Goal: Information Seeking & Learning: Learn about a topic

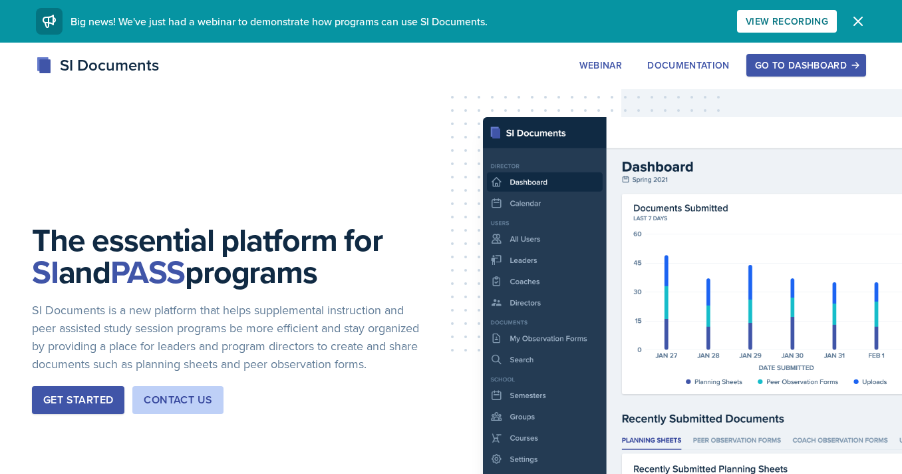
click at [804, 83] on div "SI Documents Webinar Documentation Go to Dashboard Sign Up Go to Dashboard" at bounding box center [451, 79] width 902 height 53
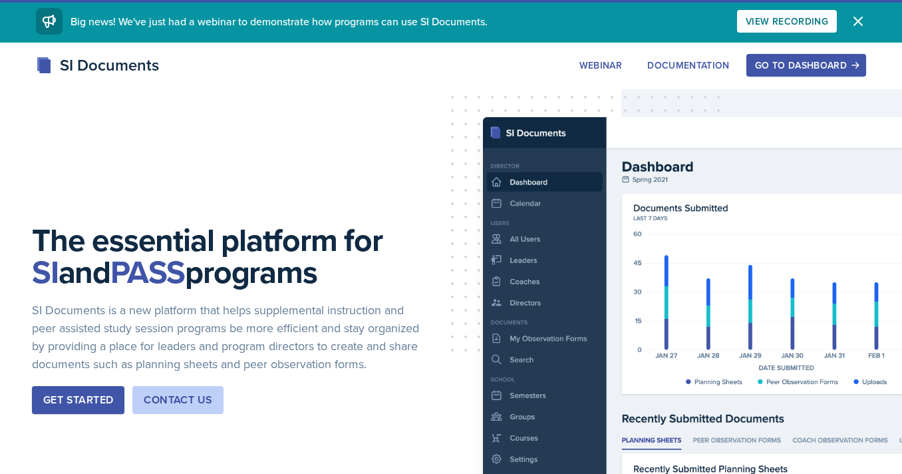
click at [796, 63] on div "Go to Dashboard" at bounding box center [806, 65] width 102 height 11
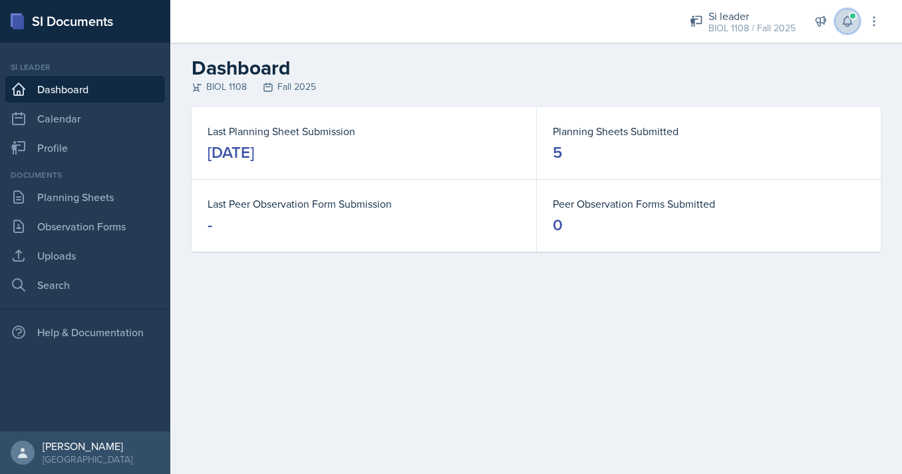
click at [847, 15] on icon at bounding box center [847, 21] width 13 height 13
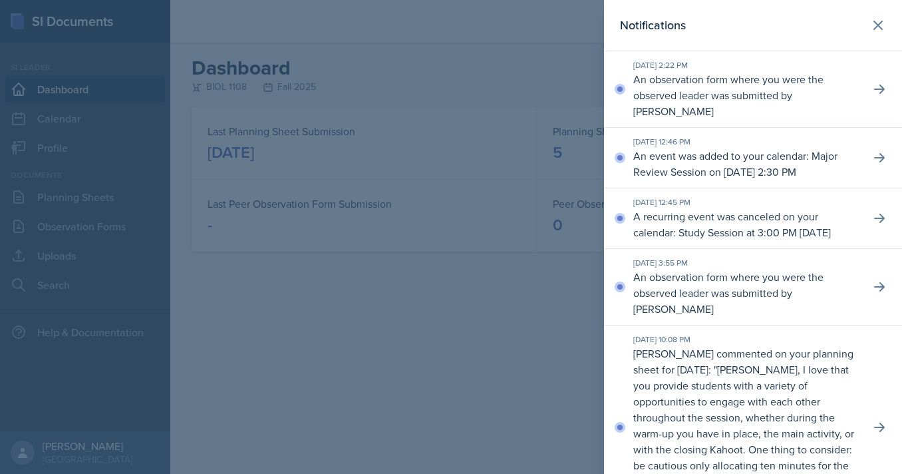
click at [710, 76] on p "An observation form where you were the observed leader was submitted by [PERSON…" at bounding box center [746, 95] width 226 height 48
click at [871, 82] on button at bounding box center [879, 89] width 24 height 24
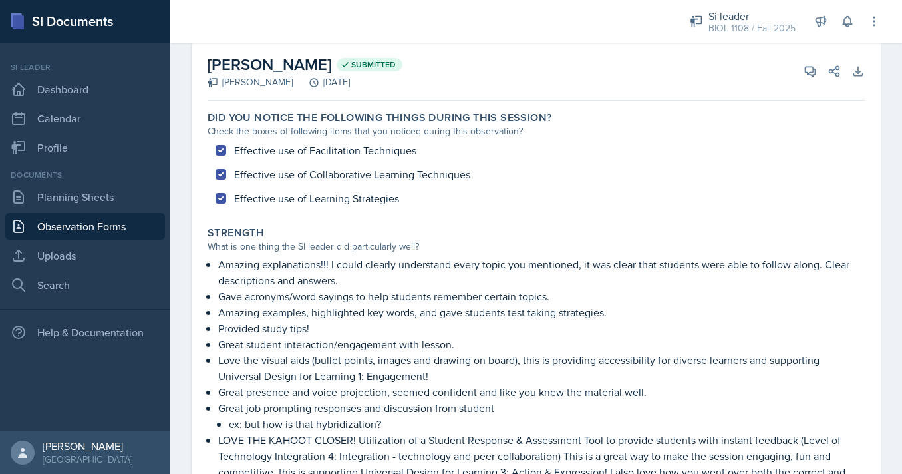
scroll to position [62, 0]
drag, startPoint x: 323, startPoint y: 168, endPoint x: 414, endPoint y: 169, distance: 90.5
click at [414, 169] on div "Effective use of Facilitation Techniques Effective use of Collaborative Learnin…" at bounding box center [536, 175] width 657 height 72
drag, startPoint x: 309, startPoint y: 195, endPoint x: 380, endPoint y: 195, distance: 70.5
click at [380, 195] on div "Effective use of Facilitation Techniques Effective use of Collaborative Learnin…" at bounding box center [536, 175] width 657 height 72
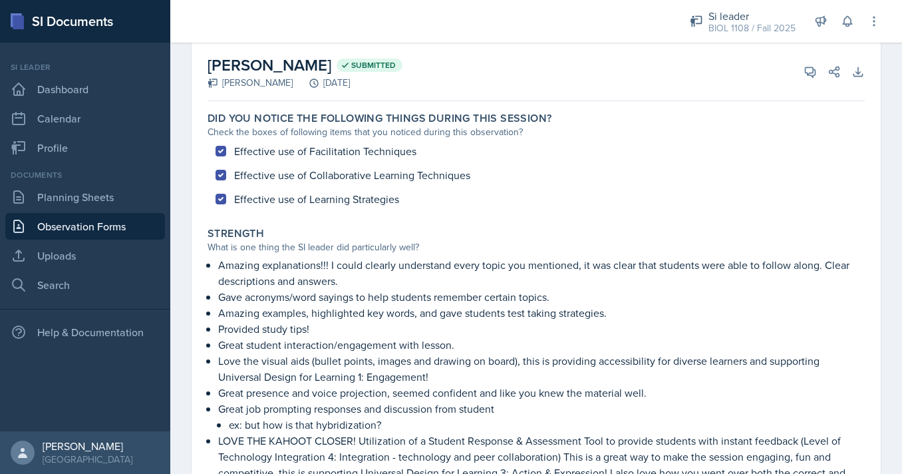
click at [380, 195] on div "Effective use of Facilitation Techniques Effective use of Collaborative Learnin…" at bounding box center [536, 175] width 657 height 72
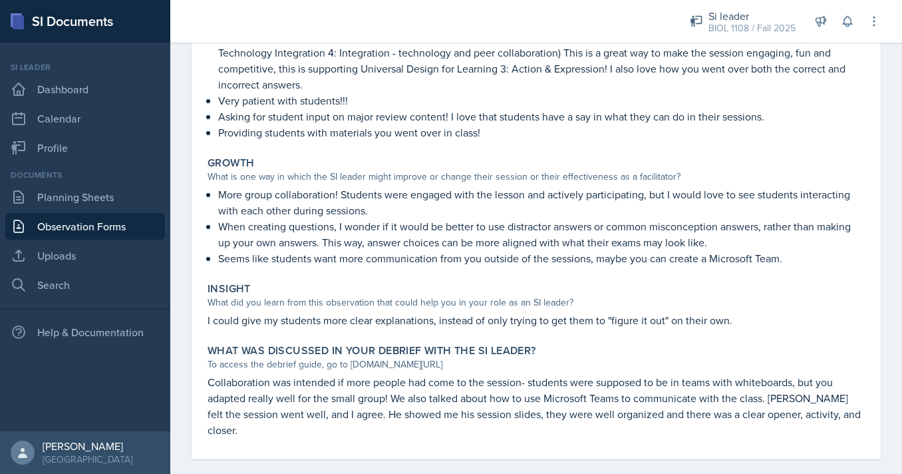
scroll to position [467, 0]
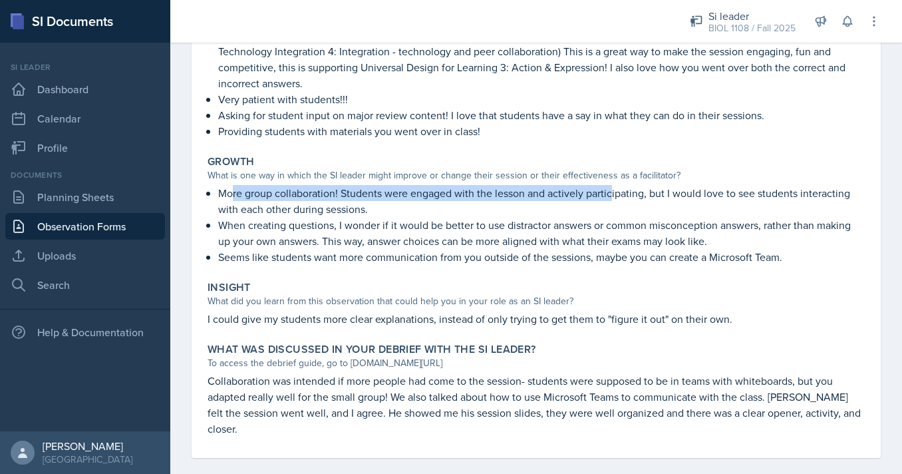
drag, startPoint x: 232, startPoint y: 194, endPoint x: 613, endPoint y: 198, distance: 380.5
click at [613, 198] on p "More group collaboration! Students were engaged with the lesson and actively pa…" at bounding box center [541, 201] width 647 height 32
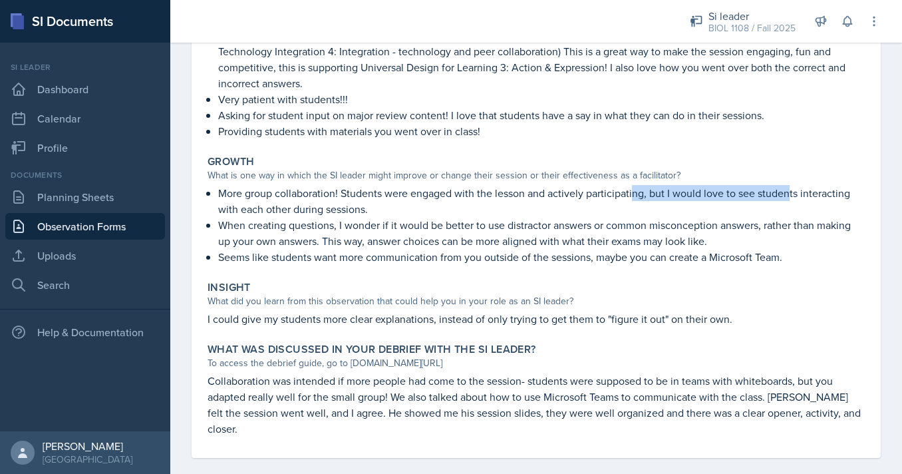
drag, startPoint x: 633, startPoint y: 196, endPoint x: 814, endPoint y: 196, distance: 181.6
click at [814, 196] on p "More group collaboration! Students were engaged with the lesson and actively pa…" at bounding box center [541, 201] width 647 height 32
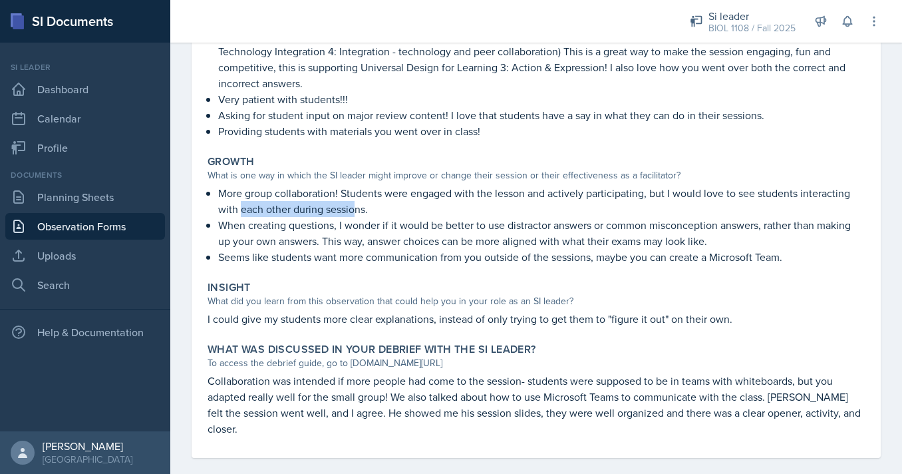
drag, startPoint x: 257, startPoint y: 208, endPoint x: 386, endPoint y: 208, distance: 129.0
click at [386, 208] on p "More group collaboration! Students were engaged with the lesson and actively pa…" at bounding box center [541, 201] width 647 height 32
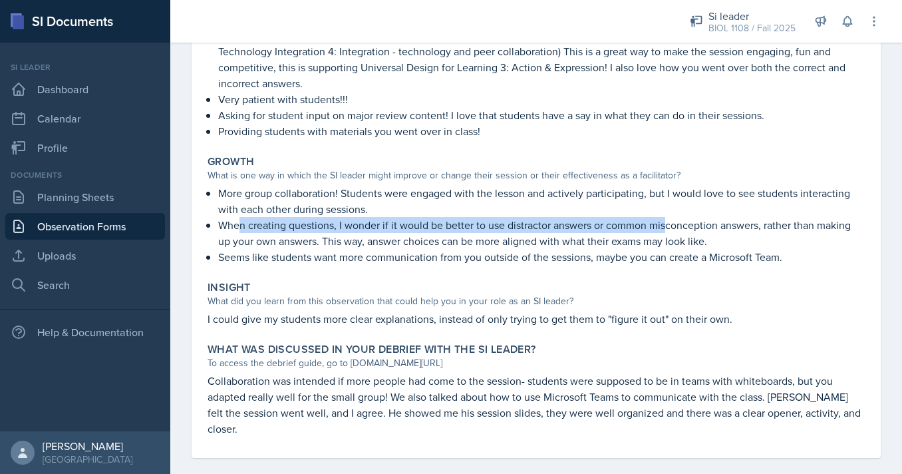
drag, startPoint x: 315, startPoint y: 229, endPoint x: 685, endPoint y: 228, distance: 370.5
click at [680, 229] on p "When creating questions, I wonder if it would be better to use distractor answe…" at bounding box center [541, 233] width 647 height 32
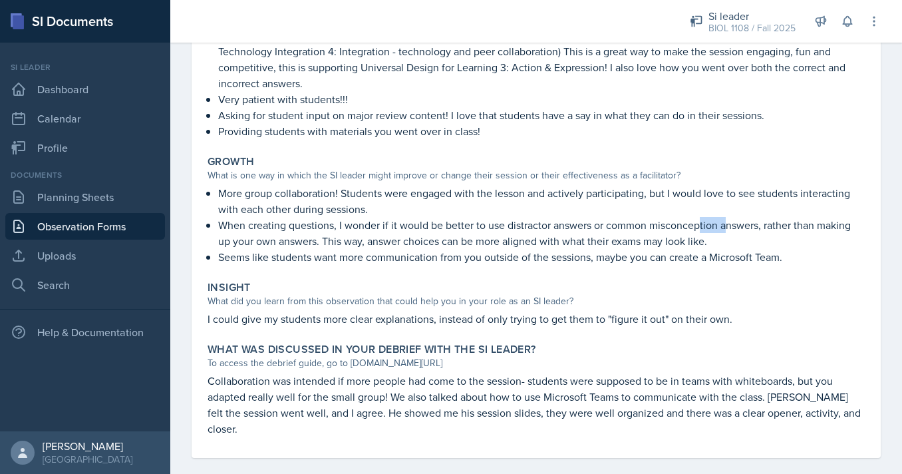
drag, startPoint x: 702, startPoint y: 225, endPoint x: 784, endPoint y: 225, distance: 81.8
click at [783, 225] on p "When creating questions, I wonder if it would be better to use distractor answe…" at bounding box center [541, 233] width 647 height 32
click at [440, 244] on p "When creating questions, I wonder if it would be better to use distractor answe…" at bounding box center [541, 233] width 647 height 32
drag, startPoint x: 340, startPoint y: 243, endPoint x: 543, endPoint y: 243, distance: 203.5
click at [347, 243] on p "When creating questions, I wonder if it would be better to use distractor answe…" at bounding box center [541, 233] width 647 height 32
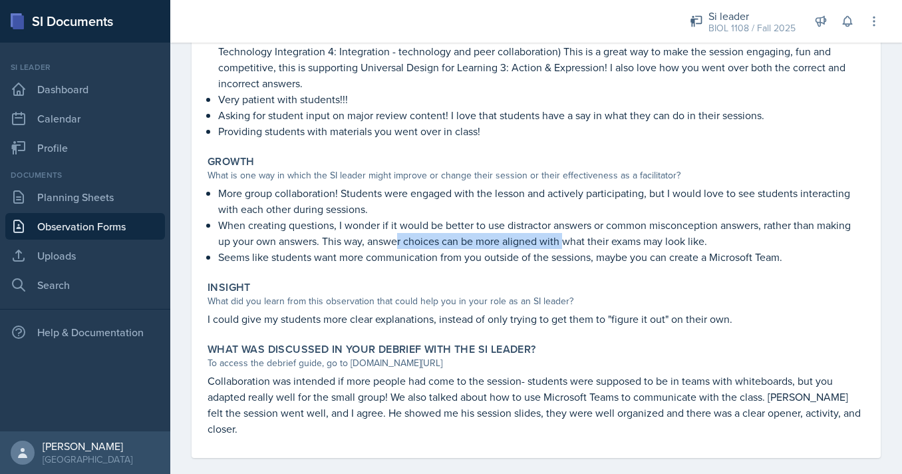
drag, startPoint x: 567, startPoint y: 244, endPoint x: 399, endPoint y: 245, distance: 167.6
click at [399, 244] on p "When creating questions, I wonder if it would be better to use distractor answe…" at bounding box center [541, 233] width 647 height 32
click at [399, 245] on p "When creating questions, I wonder if it would be better to use distractor answe…" at bounding box center [541, 233] width 647 height 32
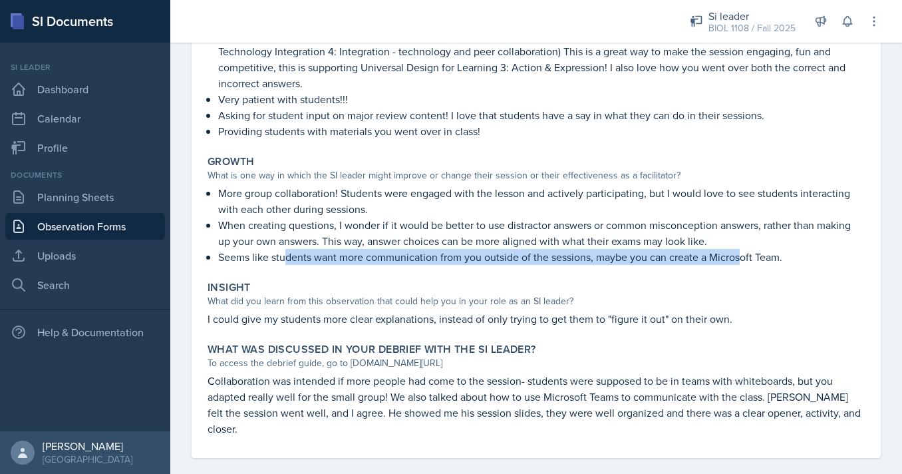
drag, startPoint x: 285, startPoint y: 255, endPoint x: 743, endPoint y: 257, distance: 458.3
click at [743, 257] on p "Seems like students want more communication from you outside of the sessions, m…" at bounding box center [541, 257] width 647 height 16
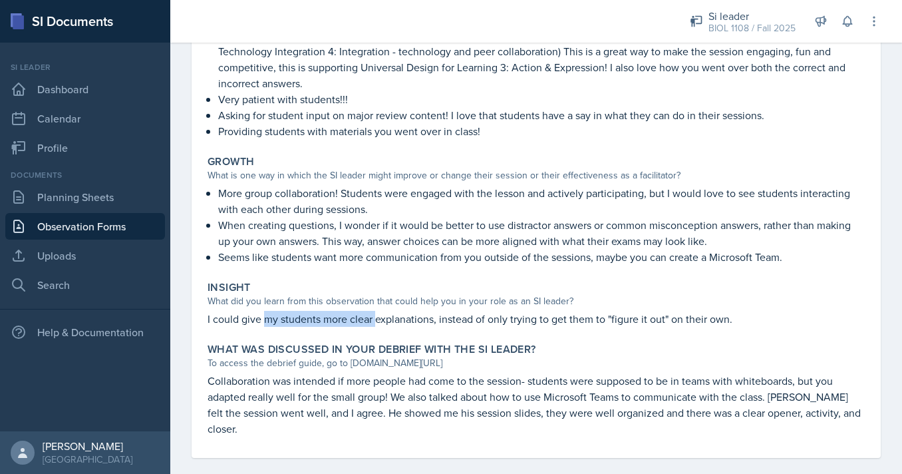
drag, startPoint x: 263, startPoint y: 318, endPoint x: 378, endPoint y: 313, distance: 115.2
click at [378, 313] on p "I could give my students more clear explanations, instead of only trying to get…" at bounding box center [536, 319] width 657 height 16
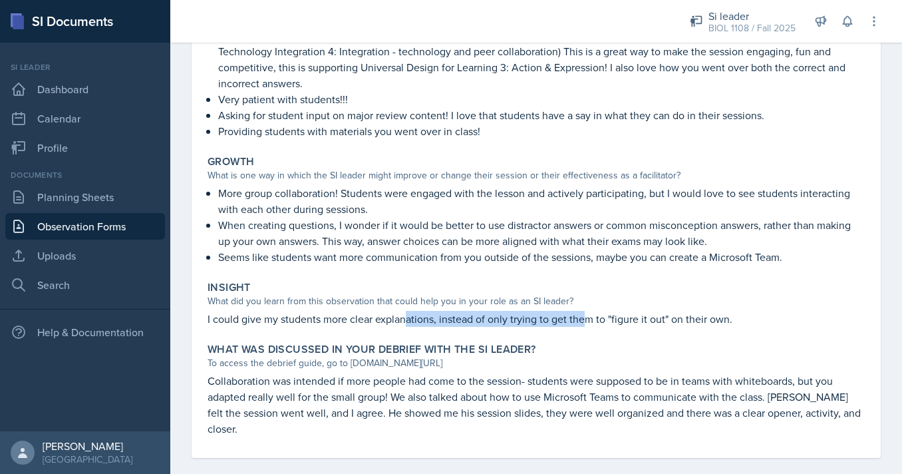
drag, startPoint x: 407, startPoint y: 320, endPoint x: 597, endPoint y: 324, distance: 190.3
click at [597, 324] on p "I could give my students more clear explanations, instead of only trying to get…" at bounding box center [536, 319] width 657 height 16
click at [598, 325] on p "I could give my students more clear explanations, instead of only trying to get…" at bounding box center [536, 319] width 657 height 16
drag, startPoint x: 597, startPoint y: 325, endPoint x: 454, endPoint y: 325, distance: 143.7
click at [453, 325] on p "I could give my students more clear explanations, instead of only trying to get…" at bounding box center [536, 319] width 657 height 16
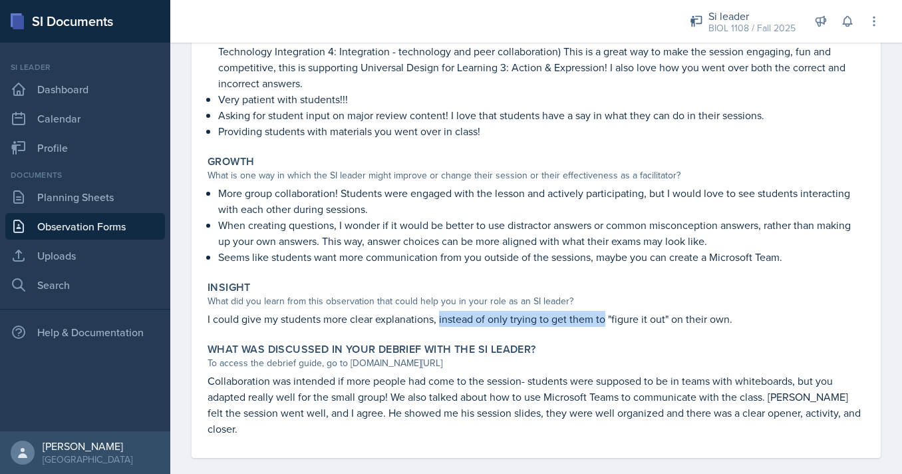
click at [454, 325] on p "I could give my students more clear explanations, instead of only trying to get…" at bounding box center [536, 319] width 657 height 16
